Goal: Navigation & Orientation: Find specific page/section

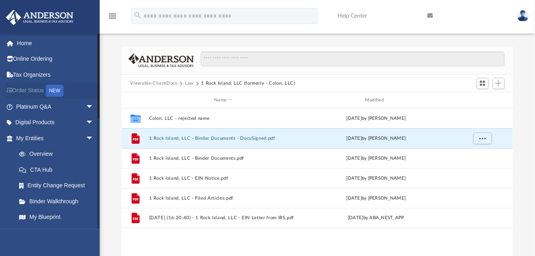
scroll to position [175, 386]
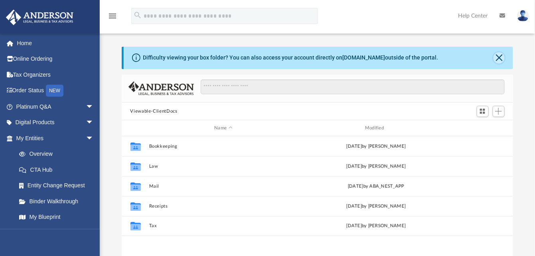
scroll to position [175, 386]
click at [501, 58] on button "Close" at bounding box center [499, 57] width 11 height 11
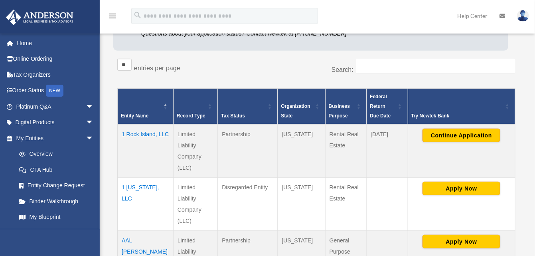
scroll to position [80, 0]
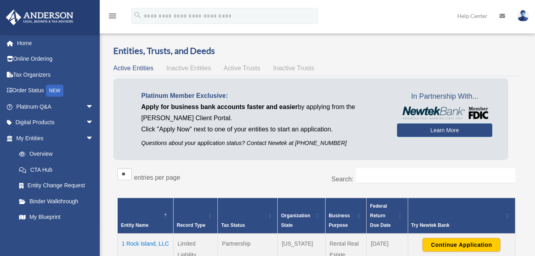
scroll to position [80, 0]
